Goal: Register for event/course

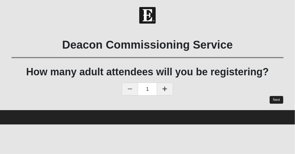
click at [275, 97] on link "Next" at bounding box center [277, 100] width 14 height 8
